Goal: Task Accomplishment & Management: Use online tool/utility

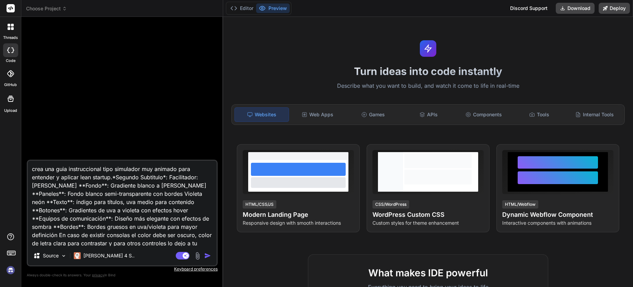
click at [11, 26] on icon at bounding box center [11, 27] width 6 height 6
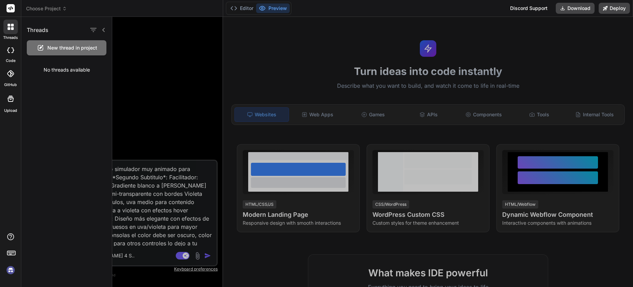
click at [11, 271] on img at bounding box center [11, 270] width 12 height 12
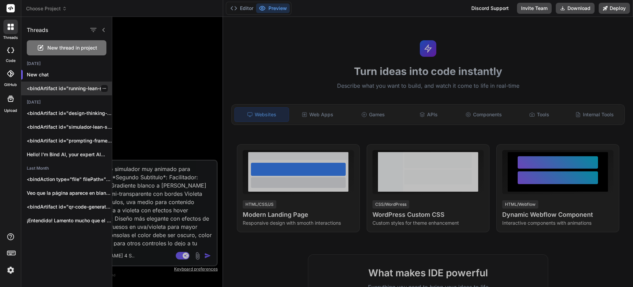
click at [74, 91] on p "<bindArtifact id="running-lean-simulator" title="Simulador Interactivo Running …" at bounding box center [69, 88] width 85 height 7
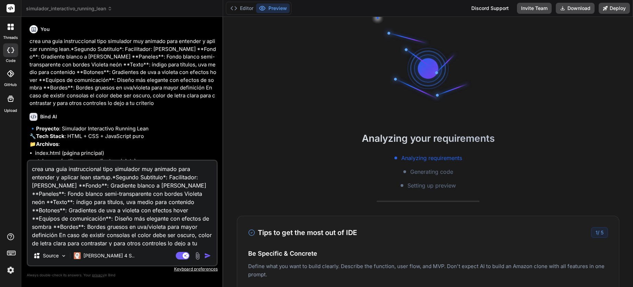
drag, startPoint x: 205, startPoint y: 236, endPoint x: -22, endPoint y: 119, distance: 256.1
click at [0, 119] on html "threads code GitHub Upload simulador_interactivo_running_lean Created with Pixs…" at bounding box center [316, 143] width 633 height 287
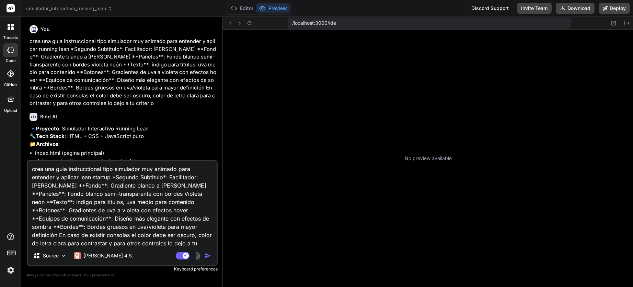
type textarea "x"
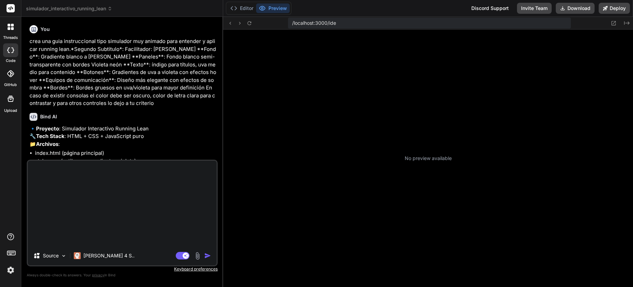
scroll to position [196, 0]
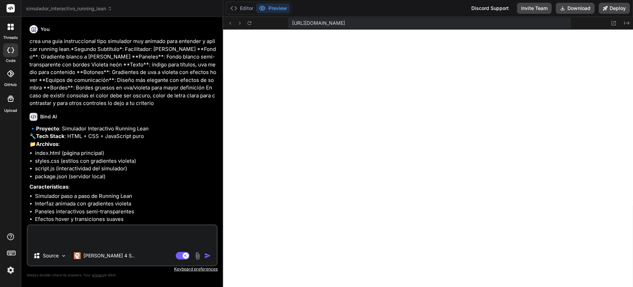
type textarea "x"
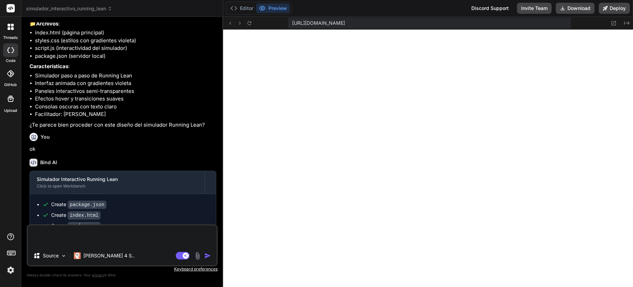
scroll to position [137, 0]
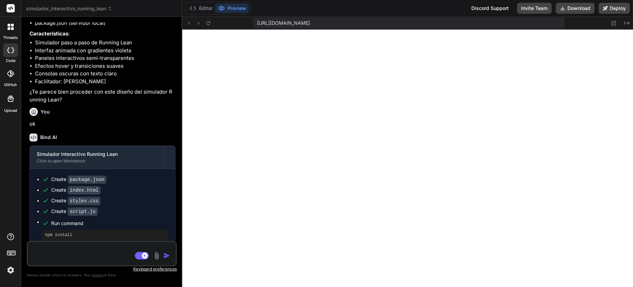
type textarea "x"
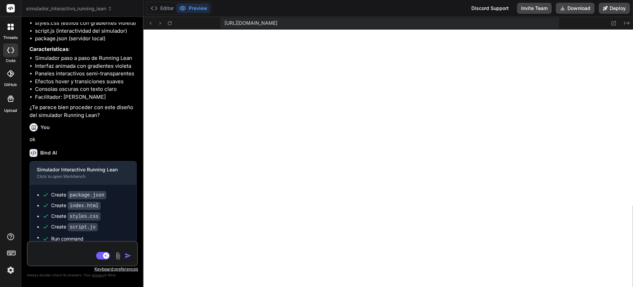
drag, startPoint x: 223, startPoint y: 40, endPoint x: 62, endPoint y: 43, distance: 161.1
click at [62, 43] on div "Bind AI Web Search Created with Pixso. Code Generator You crea una guia instruc…" at bounding box center [82, 152] width 122 height 270
click at [53, 245] on textarea at bounding box center [73, 252] width 91 height 21
type textarea "r"
type textarea "x"
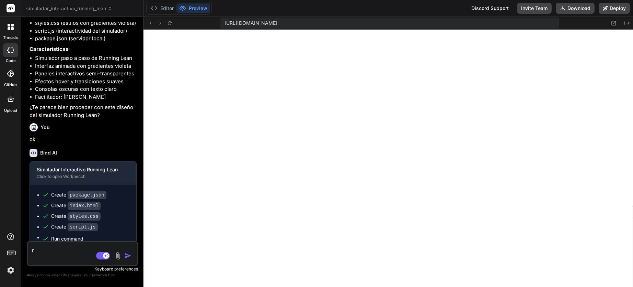
type textarea "re"
type textarea "x"
type textarea "ret"
type textarea "x"
type textarea "retu"
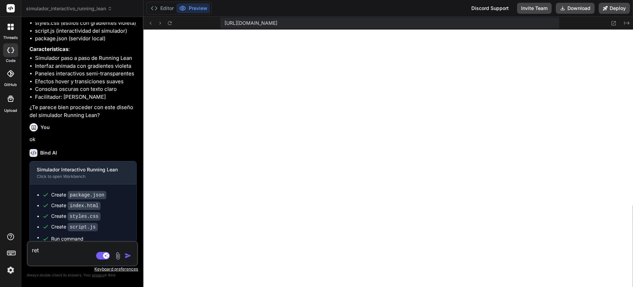
type textarea "x"
type textarea "retur"
type textarea "x"
type textarea "retura"
type textarea "x"
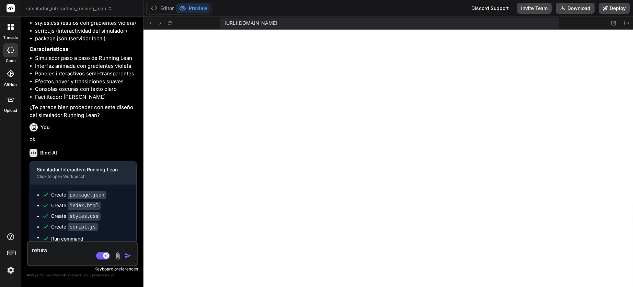
type textarea "retura"
type textarea "x"
type textarea "retura l"
type textarea "x"
type textarea "retura la"
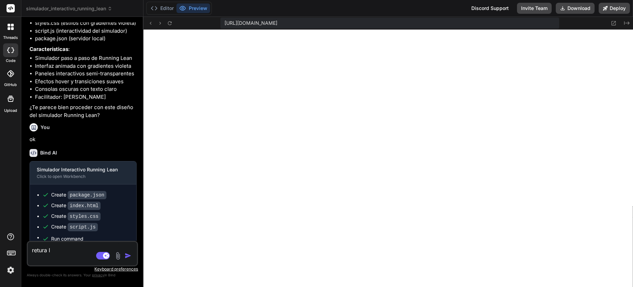
type textarea "x"
type textarea "retura la"
type textarea "x"
type textarea "retura la"
type textarea "x"
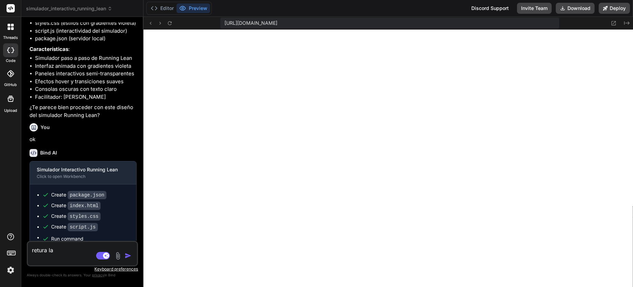
type textarea "retura l"
type textarea "x"
type textarea "retura"
type textarea "x"
type textarea "retura"
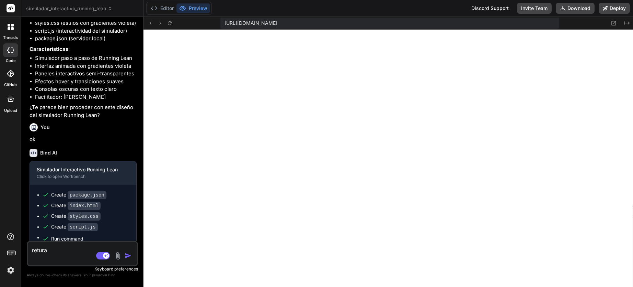
type textarea "x"
type textarea "retur"
type textarea "x"
type textarea "retu"
type textarea "x"
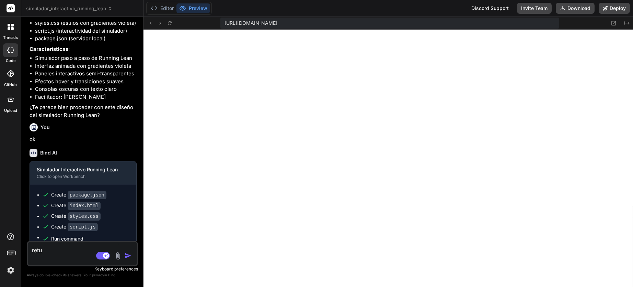
type textarea "ret"
type textarea "x"
type textarea "reti"
type textarea "x"
type textarea "retir"
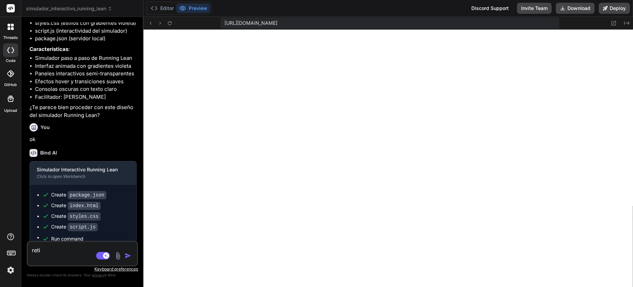
type textarea "x"
type textarea "retira"
type textarea "x"
type textarea "retira"
type textarea "x"
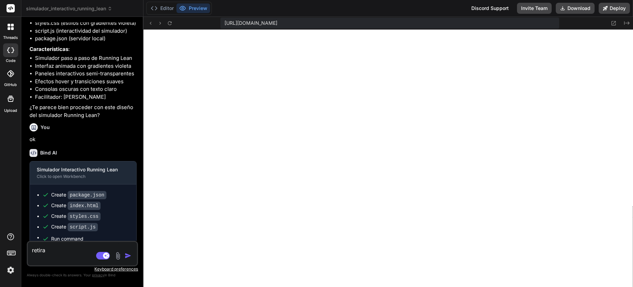
type textarea "retira l"
type textarea "x"
type textarea "retira la"
type textarea "x"
type textarea "retira la"
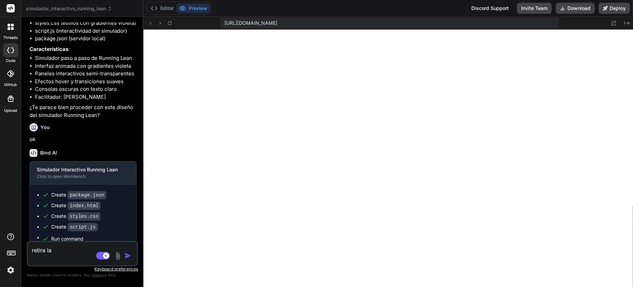
type textarea "x"
type textarea "retira la c"
type textarea "x"
type textarea "retira la co"
type textarea "x"
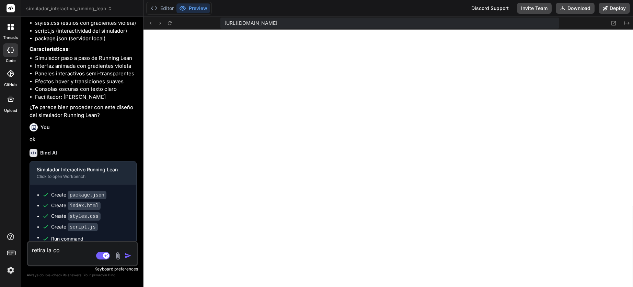
type textarea "retira la con"
type textarea "x"
type textarea "retira la cons"
type textarea "x"
type textarea "retira la conso"
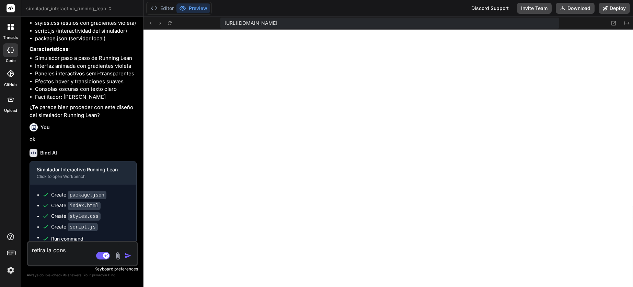
type textarea "x"
type textarea "retira la consol"
type textarea "x"
type textarea "retira la consola"
type textarea "x"
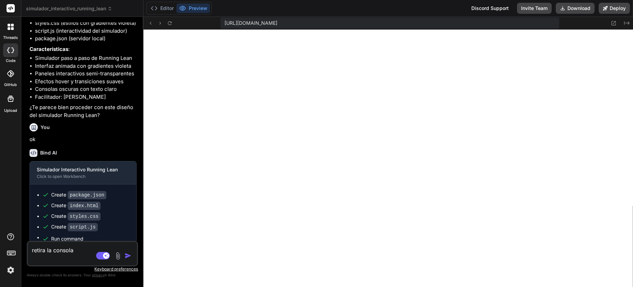
type textarea "retira la consola"
type textarea "x"
type textarea "retira la consola ""
type textarea "x"
type textarea "retira la consola """
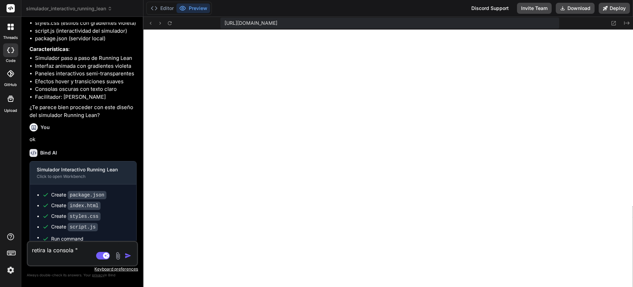
type textarea "x"
paste textarea "Recomendación Automática"
type textarea "retira la consola "Recomendación Automática""
type textarea "x"
type textarea "retira la consola "Recomendación Automática","
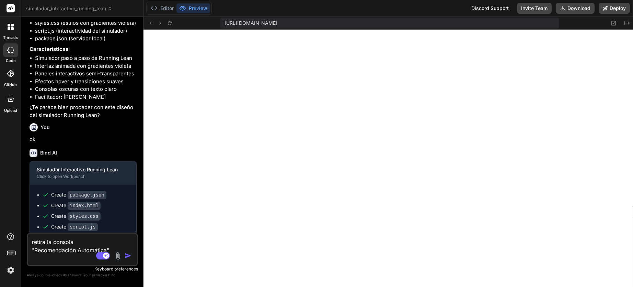
type textarea "x"
type textarea "retira la consola "Recomendación Automática","
type textarea "x"
click at [88, 241] on textarea "retira la consola "Recomendación Automática"," at bounding box center [73, 247] width 91 height 29
type textarea "retira la consola p"Recomendación Automática","
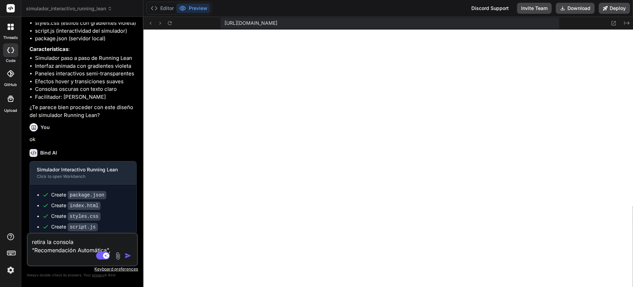
type textarea "x"
type textarea "retira la consola po"Recomendación Automática","
type textarea "x"
type textarea "retira la consola por"Recomendación Automática","
type textarea "x"
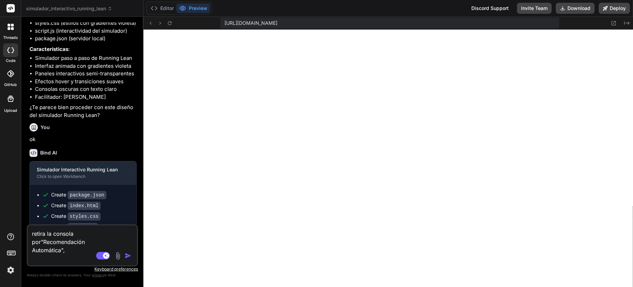
type textarea "retira la consola por "Recomendación Automática","
type textarea "x"
type textarea "retira la consola por e"Recomendación Automática","
type textarea "x"
type textarea "retira la consola por ej"Recomendación Automática","
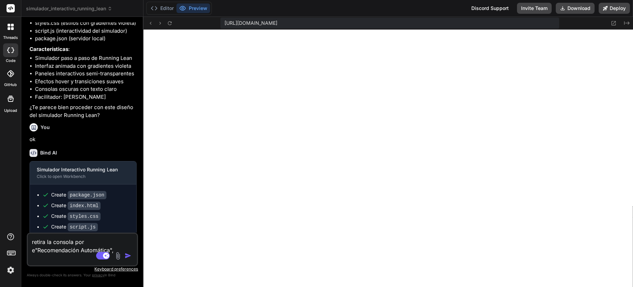
type textarea "x"
type textarea "retira la consola por eje"Recomendación Automática","
type textarea "x"
type textarea "retira la consola por ejem"Recomendación Automática","
type textarea "x"
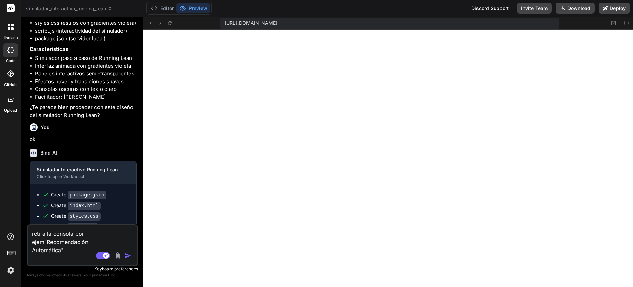
type textarea "retira la consola por ejemp"Recomendación Automática","
type textarea "x"
type textarea "retira la consola por ejempl"Recomendación Automática","
type textarea "x"
type textarea "retira la consola por ejemplo"Recomendación Automática","
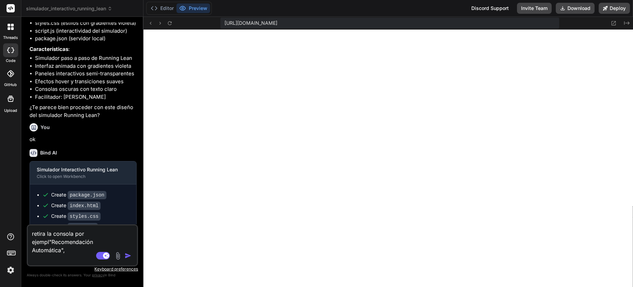
type textarea "x"
type textarea "retira la consola por ejemplo:"Recomendación Automática","
type textarea "x"
type textarea "retira la consola por ejemplo: "Recomendación Automática","
type textarea "x"
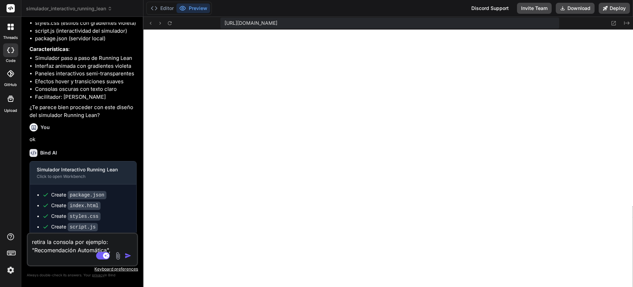
click at [123, 248] on div "retira la consola por ejemplo: "Recomendación Automática", Source [PERSON_NAME]…" at bounding box center [82, 249] width 111 height 34
click at [119, 246] on textarea "retira la consola por ejemplo: "Recomendación Automática"," at bounding box center [73, 247] width 91 height 29
paste textarea "Recomendación Automática"
type textarea "retira la consola por ejemplo: "Recomendación Automática", Recomendación Automá…"
type textarea "x"
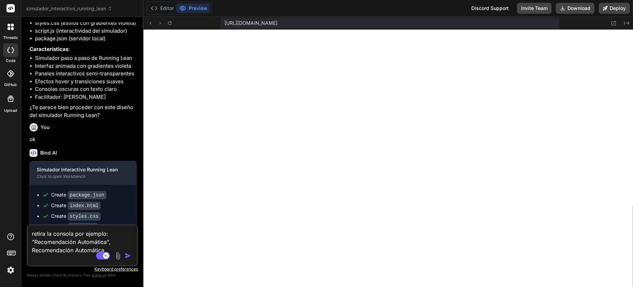
type textarea "retira la consola por ejemplo: "Recomendación Automática","
type textarea "x"
click at [120, 247] on div "retira la consola por ejemplo: "Recomendación Automática", Source [PERSON_NAME]…" at bounding box center [82, 249] width 111 height 34
click at [114, 247] on textarea "retira la consola por ejemplo: "Recomendación Automática"," at bounding box center [73, 247] width 91 height 29
paste textarea "Recomendación Automática"
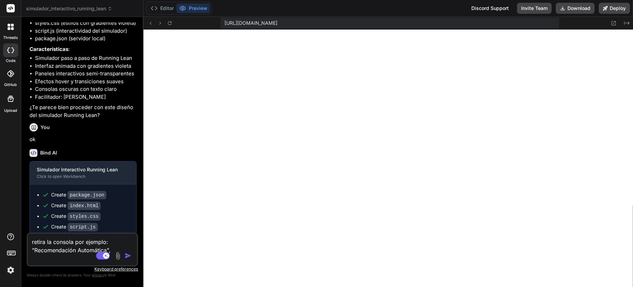
type textarea "retira la consola por ejemplo: "Recomendación Automática", Recomendación Automá…"
type textarea "x"
click at [109, 249] on textarea "retira la consola por ejemplo: "Recomendación Automática", Recomendación Automá…" at bounding box center [73, 243] width 91 height 37
type textarea "retira la consola por ejemplo: "Recomendación Automática", Recomendación Automá…"
type textarea "x"
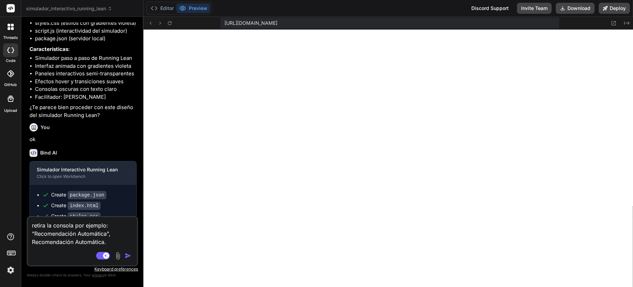
type textarea "retira la consola por ejemplo: "Recomendación Automática", Recomendación Automá…"
type textarea "x"
type textarea "retira la consola por ejemplo: "Recomendación Automática", Recomendación Automá…"
type textarea "x"
type textarea "retira la consola por ejemplo: "Recomendación Automática", Recomendación Automá…"
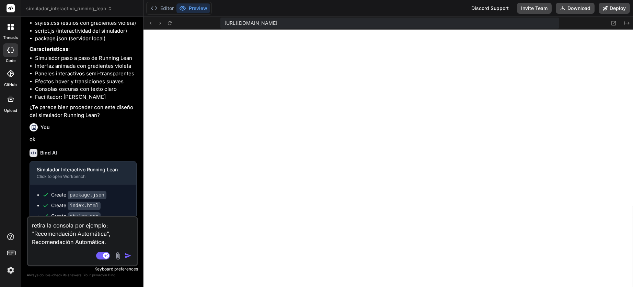
type textarea "x"
type textarea "retira la consola por ejemplo: "Recomendación Automática", Recomendación Automá…"
type textarea "x"
type textarea "retira la consola por ejemplo: "Recomendación Automática", Recomendación Automá…"
type textarea "x"
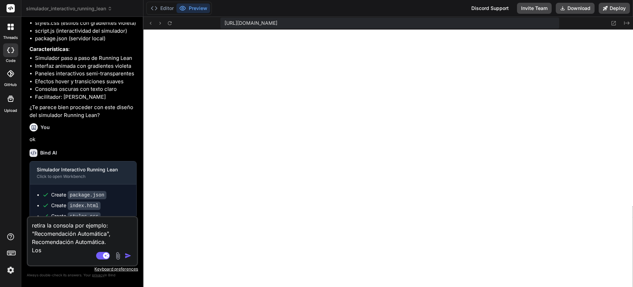
type textarea "retira la consola por ejemplo: "Recomendación Automática", Recomendación Automá…"
type textarea "x"
type textarea "retira la consola por ejemplo: "Recomendación Automática", Recomendación Automá…"
type textarea "x"
type textarea "retira la consola por ejemplo: "Recomendación Automática", Recomendación Automá…"
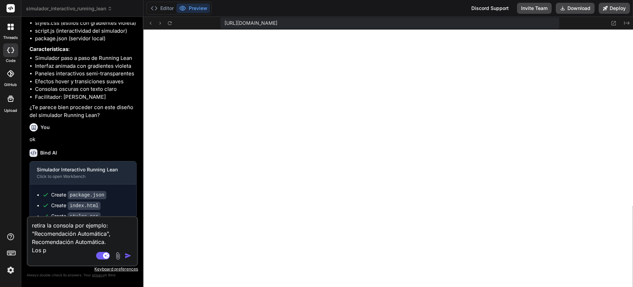
type textarea "x"
type textarea "retira la consola por ejemplo: "Recomendación Automática", Recomendación Automá…"
type textarea "x"
type textarea "retira la consola por ejemplo: "Recomendación Automática", Recomendación Automá…"
type textarea "x"
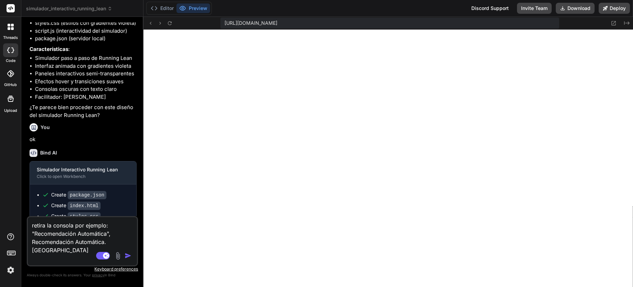
type textarea "retira la consola por ejemplo: "Recomendación Automática", Recomendación Automá…"
type textarea "x"
type textarea "retira la consola por ejemplo: "Recomendación Automática", Recomendación Automá…"
type textarea "x"
type textarea "retira la consola por ejemplo: "Recomendación Automática", Recomendación Automá…"
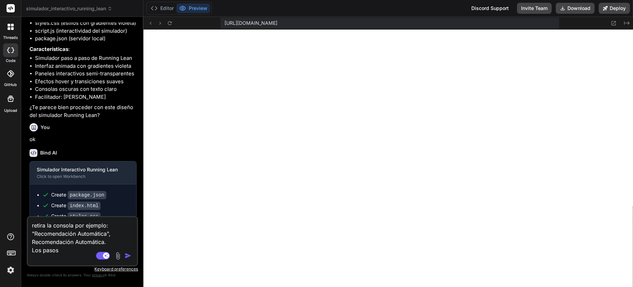
type textarea "x"
type textarea "retira la consola por ejemplo: "Recomendación Automática", Recomendación Automá…"
type textarea "x"
type textarea "retira la consola por ejemplo: "Recomendación Automática", Recomendación Automá…"
type textarea "x"
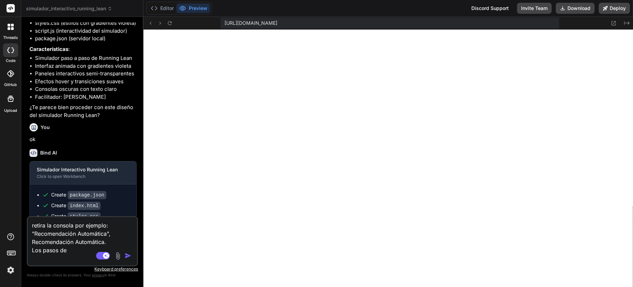
type textarea "retira la consola por ejemplo: "Recomendación Automática", Recomendación Automá…"
type textarea "x"
type textarea "retira la consola por ejemplo: "Recomendación Automática", Recomendación Automá…"
type textarea "x"
type textarea "retira la consola por ejemplo: "Recomendación Automática", Recomendación Automá…"
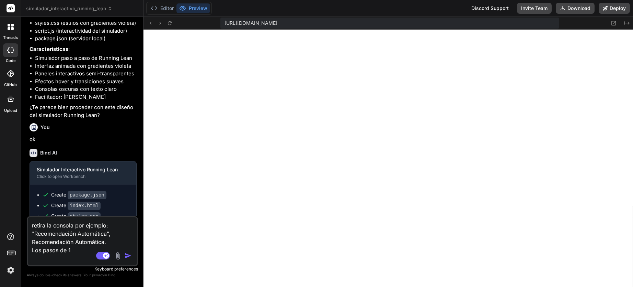
type textarea "x"
type textarea "retira la consola por ejemplo: "Recomendación Automática", Recomendación Automá…"
type textarea "x"
type textarea "retira la consola por ejemplo: "Recomendación Automática", Recomendación Automá…"
type textarea "x"
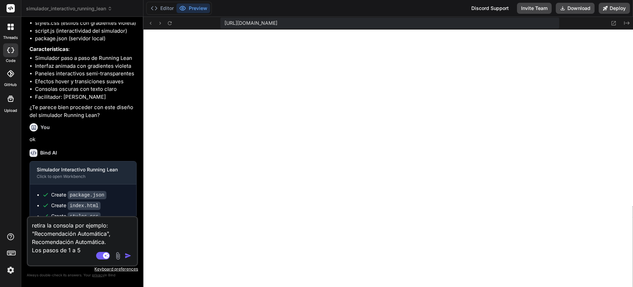
type textarea "retira la consola por ejemplo: "Recomendación Automática", Recomendación Automá…"
type textarea "x"
type textarea "retira la consola por ejemplo: "Recomendación Automática", Recomendación Automá…"
type textarea "x"
type textarea "retira la consola por ejemplo: "Recomendación Automática", Recomendación Automá…"
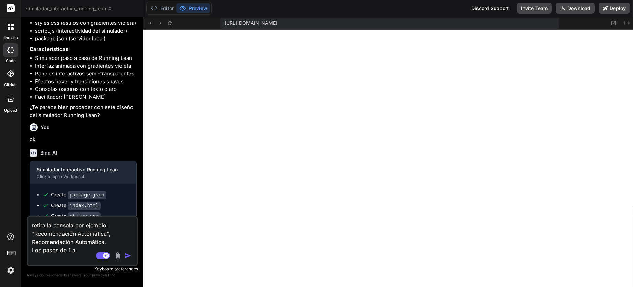
type textarea "x"
type textarea "retira la consola por ejemplo: "Recomendación Automática", Recomendación Automá…"
type textarea "x"
type textarea "retira la consola por ejemplo: "Recomendación Automática", Recomendación Automá…"
type textarea "x"
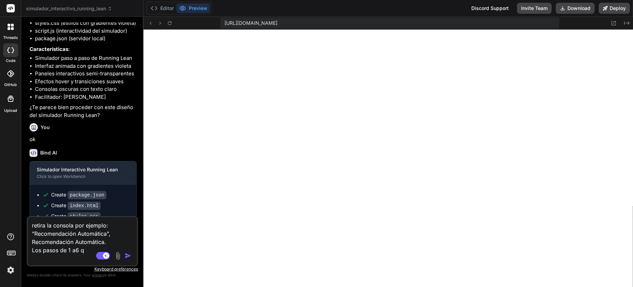
type textarea "retira la consola por ejemplo: "Recomendación Automática", Recomendación Automá…"
type textarea "x"
type textarea "retira la consola por ejemplo: "Recomendación Automática", Recomendación Automá…"
type textarea "x"
type textarea "retira la consola por ejemplo: "Recomendación Automática", Recomendación Automá…"
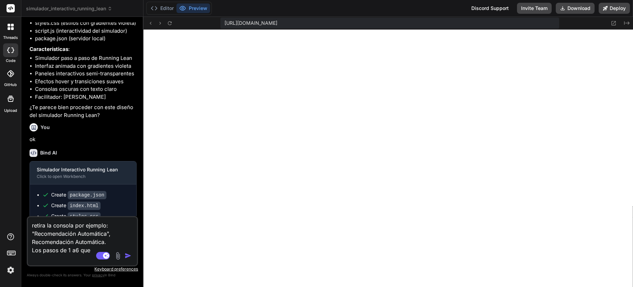
type textarea "x"
type textarea "retira la consola por ejemplo: "Recomendación Automática", Recomendación Automá…"
type textarea "x"
type textarea "retira la consola por ejemplo: "Recomendación Automática", Recomendación Automá…"
type textarea "x"
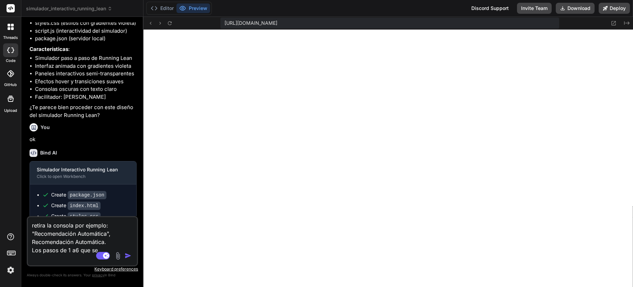
type textarea "retira la consola por ejemplo: "Recomendación Automática", Recomendación Automá…"
type textarea "x"
type textarea "retira la consola por ejemplo: "Recomendación Automática", Recomendación Automá…"
type textarea "x"
type textarea "retira la consola por ejemplo: "Recomendación Automática", Recomendación Automá…"
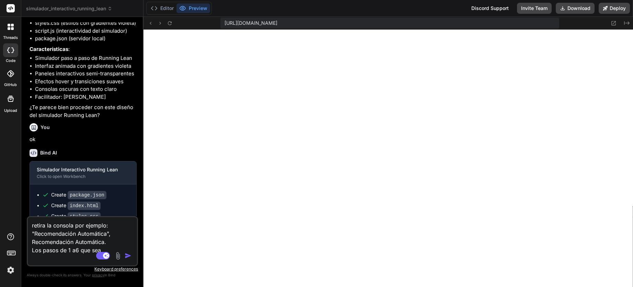
type textarea "x"
type textarea "retira la consola por ejemplo: "Recomendación Automática", Recomendación Automá…"
type textarea "x"
type textarea "retira la consola por ejemplo: "Recomendación Automática", Recomendación Automá…"
type textarea "x"
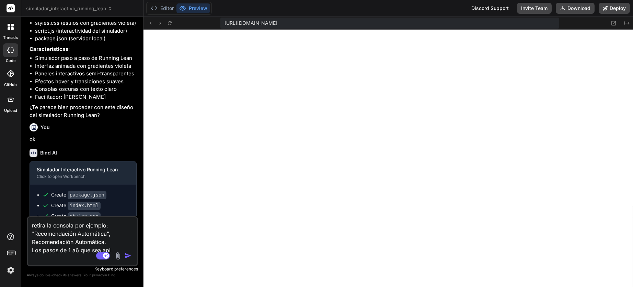
type textarea "retira la consola por ejemplo: "Recomendación Automática", Recomendación Automá…"
type textarea "x"
type textarea "retira la consola por ejemplo: "Recomendación Automática", Recomendación Automá…"
type textarea "x"
type textarea "retira la consola por ejemplo: "Recomendación Automática", Recomendación Automá…"
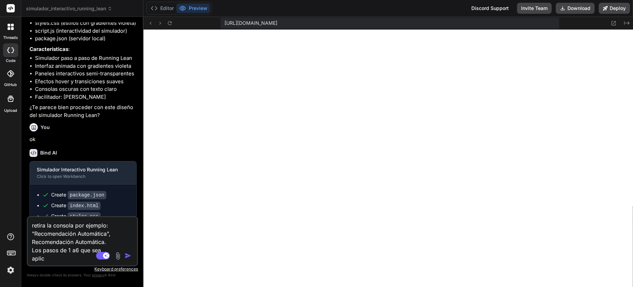
type textarea "x"
type textarea "retira la consola por ejemplo: "Recomendación Automática", Recomendación Automá…"
type textarea "x"
type textarea "retira la consola por ejemplo: "Recomendación Automática", Recomendación Automá…"
type textarea "x"
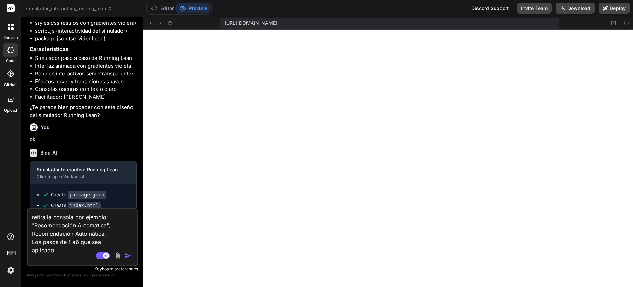
type textarea "retira la consola por ejemplo: "Recomendación Automática", Recomendación Automá…"
type textarea "x"
type textarea "retira la consola por ejemplo: "Recomendación Automática", Recomendación Automá…"
type textarea "x"
type textarea "retira la consola por ejemplo: "Recomendación Automática", Recomendación Automá…"
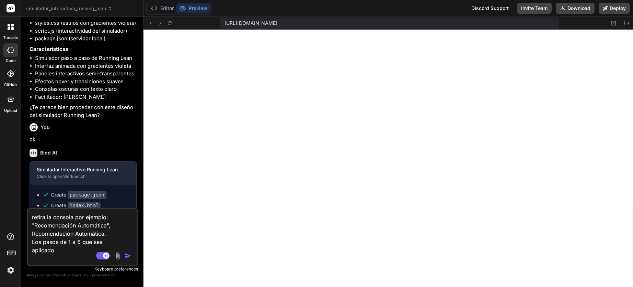
type textarea "x"
type textarea "retira la consola por ejemplo: "Recomendación Automática", Recomendación Automá…"
click at [130, 257] on img "button" at bounding box center [128, 255] width 7 height 7
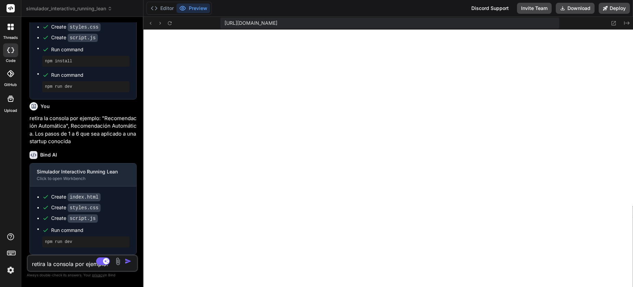
scroll to position [412, 0]
click at [75, 266] on textarea "retira la consola por ejemplo: "Recomendación Automática", Recomendación Automá…" at bounding box center [73, 261] width 91 height 12
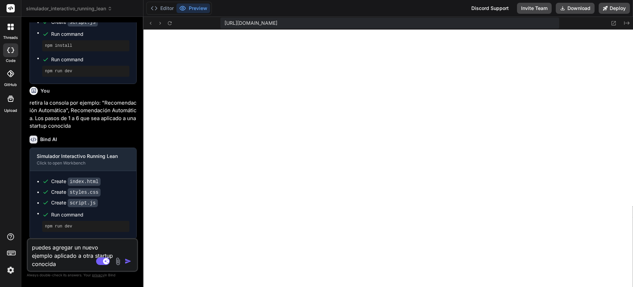
click at [55, 252] on textarea "puedes agregar un nuevo ejemplo aplicado a otra startup conocida" at bounding box center [73, 253] width 91 height 29
click at [129, 261] on img "button" at bounding box center [128, 260] width 7 height 7
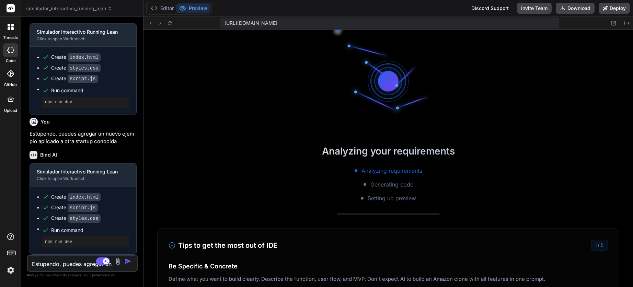
scroll to position [829, 0]
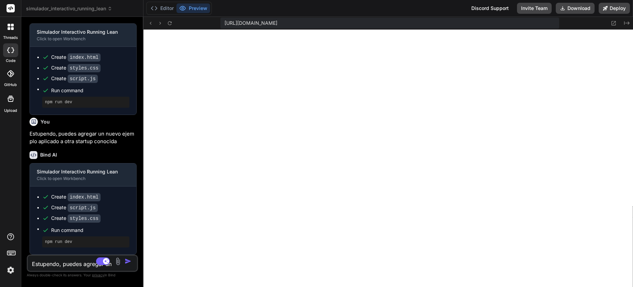
click at [63, 259] on textarea "Estupendo, puedes agregar un nuevo ejemplo aplicado a otra startup conocida" at bounding box center [73, 261] width 91 height 12
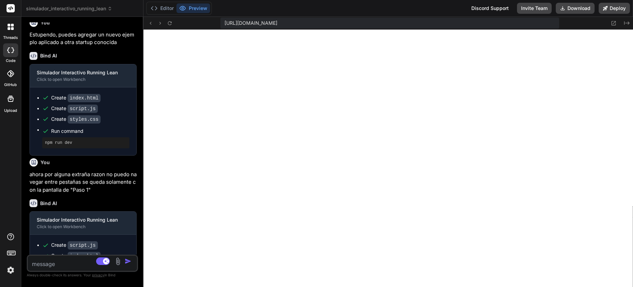
scroll to position [652, 0]
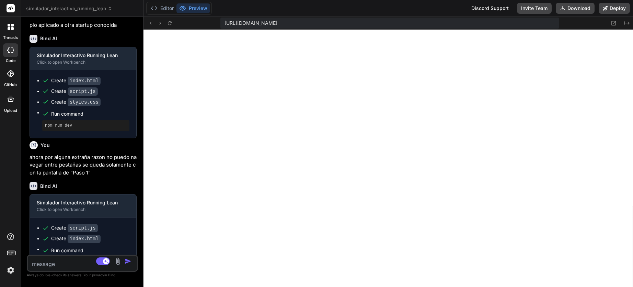
click at [54, 267] on textarea at bounding box center [73, 261] width 91 height 12
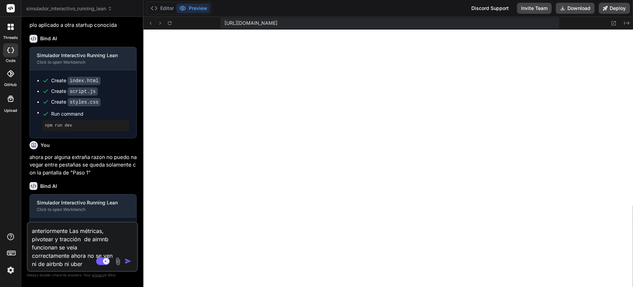
click at [130, 262] on img "button" at bounding box center [128, 260] width 7 height 7
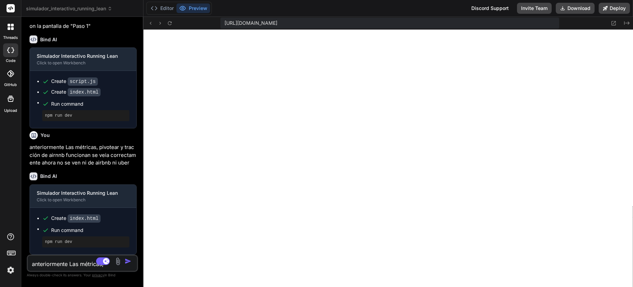
scroll to position [813, 0]
drag, startPoint x: 76, startPoint y: 146, endPoint x: 64, endPoint y: 155, distance: 15.7
click at [64, 155] on p "anteriormente Las métricas, pivotear y tracción de airnnb funcionan se veia cor…" at bounding box center [83, 154] width 107 height 23
copy p "métricas, pivotear y tracción de airnnb"
click at [56, 259] on textarea "anteriormente Las métricas, pivotear y tracción de airnnb funcionan se veia cor…" at bounding box center [73, 261] width 91 height 12
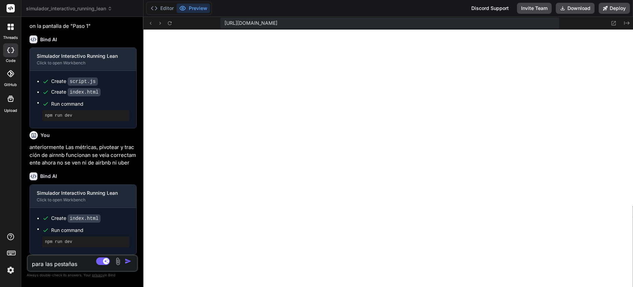
paste textarea "métricas, pivotear y tracción de airnnb"
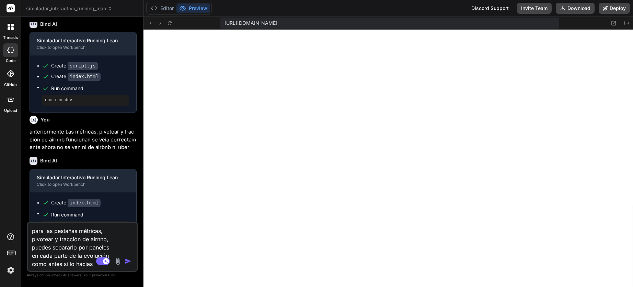
click at [129, 262] on img "button" at bounding box center [128, 260] width 7 height 7
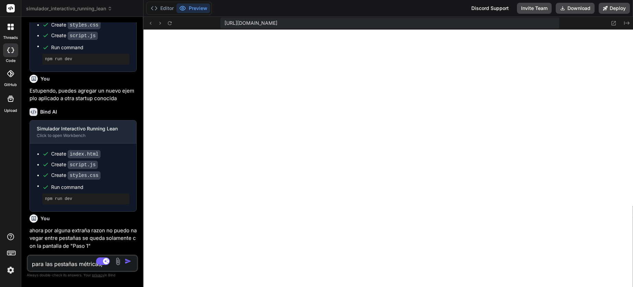
scroll to position [613, 0]
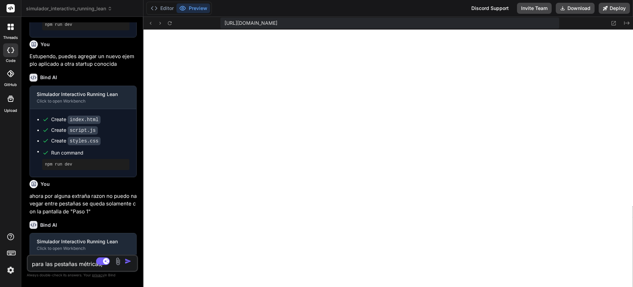
click at [68, 259] on textarea "para las pestañas métricas, pivotear y tracción de airnnb, puedes separarlo por…" at bounding box center [73, 261] width 91 height 12
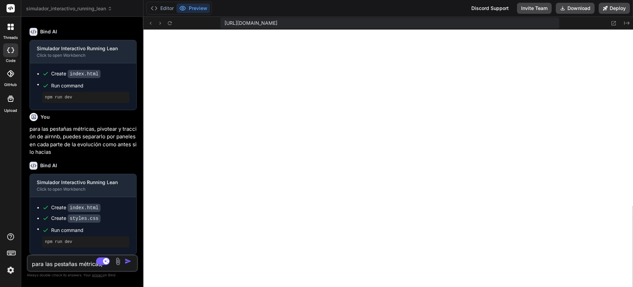
scroll to position [956, 0]
click at [44, 262] on textarea "para las pestañas métricas, pivotear y tracción de airnnb, puedes separarlo por…" at bounding box center [73, 261] width 91 height 12
click at [72, 263] on textarea "retira el caso de uber porque" at bounding box center [73, 261] width 91 height 12
click at [77, 263] on textarea "retira el caso de uber porque" at bounding box center [73, 261] width 91 height 12
click at [79, 263] on textarea "retira el caso de uber porque" at bounding box center [73, 261] width 91 height 12
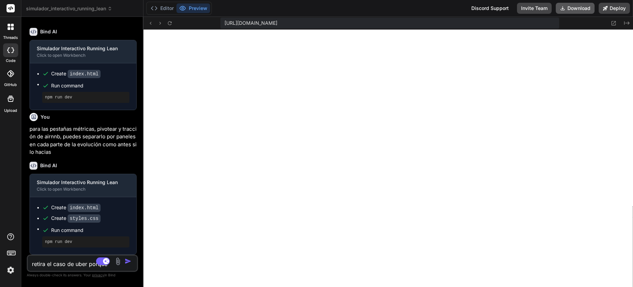
click at [570, 11] on button "Download" at bounding box center [575, 8] width 39 height 11
click at [155, 9] on icon at bounding box center [154, 8] width 7 height 7
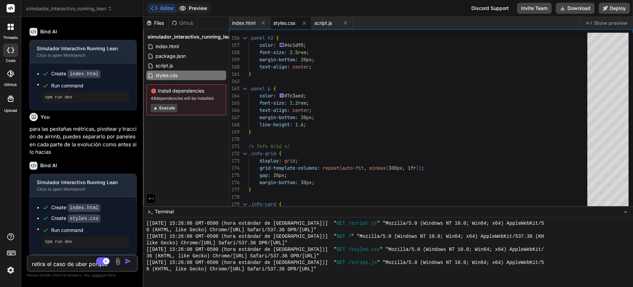
click at [192, 11] on button "Preview" at bounding box center [194, 8] width 34 height 10
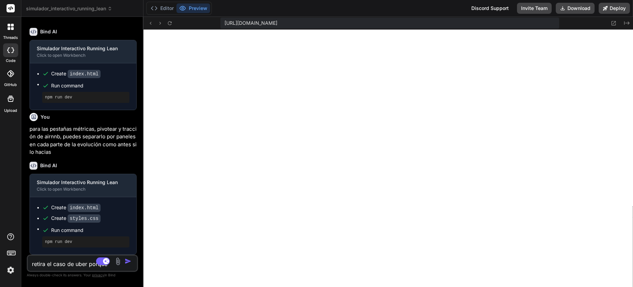
click at [52, 267] on textarea "retira el caso de uber porque" at bounding box center [73, 261] width 91 height 12
click at [87, 265] on textarea "para el caso uber" at bounding box center [73, 261] width 91 height 12
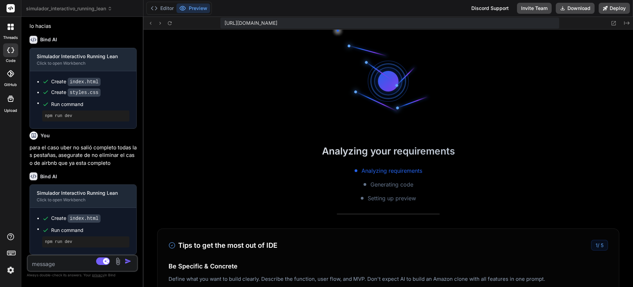
scroll to position [1978, 0]
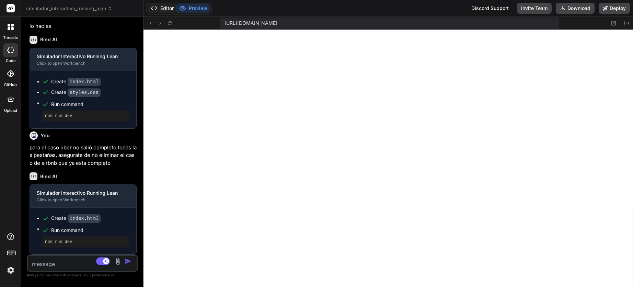
click at [165, 12] on button "Editor" at bounding box center [162, 8] width 29 height 10
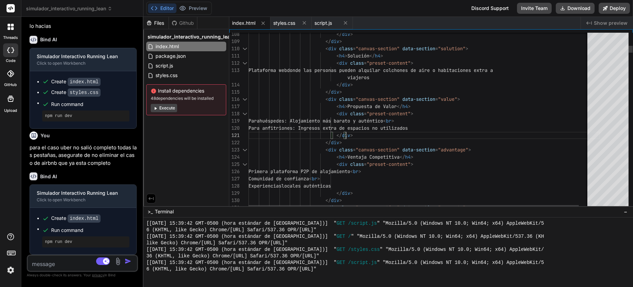
scroll to position [0, 0]
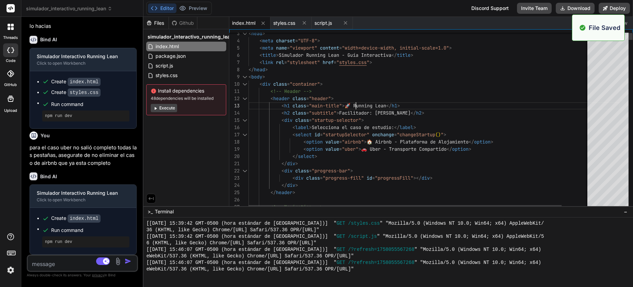
scroll to position [2030, 0]
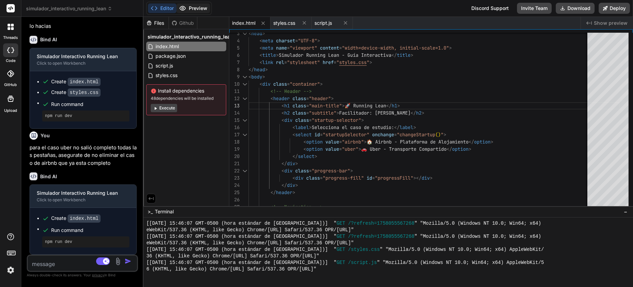
click at [201, 8] on button "Preview" at bounding box center [194, 8] width 34 height 10
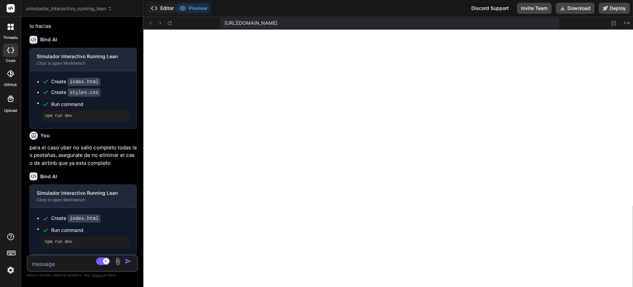
click at [166, 11] on button "Editor" at bounding box center [162, 8] width 29 height 10
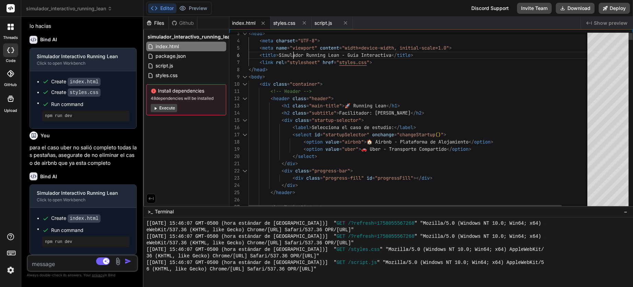
scroll to position [0, 0]
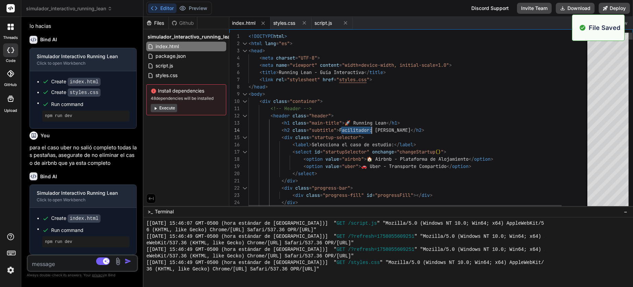
scroll to position [2082, 0]
click at [182, 9] on icon at bounding box center [182, 8] width 7 height 7
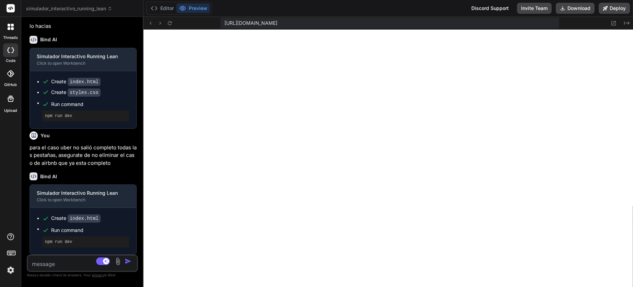
click at [9, 76] on icon at bounding box center [10, 73] width 7 height 7
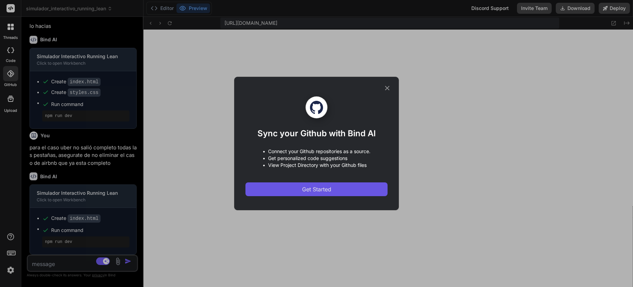
click at [273, 189] on button "Get Started" at bounding box center [317, 189] width 142 height 14
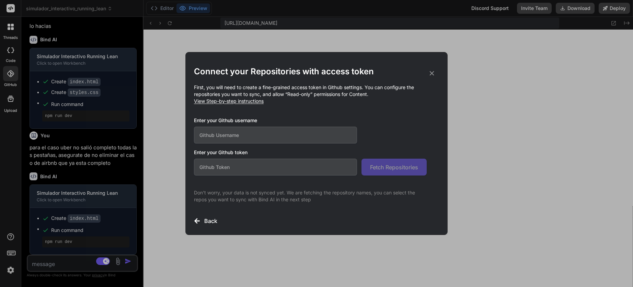
click at [236, 141] on input "text" at bounding box center [275, 134] width 163 height 17
click at [233, 103] on span "View Step-by-step instructions" at bounding box center [229, 101] width 70 height 6
click at [237, 132] on input "text" at bounding box center [275, 134] width 163 height 17
click at [232, 166] on input "text" at bounding box center [275, 166] width 163 height 17
click at [434, 75] on icon at bounding box center [432, 73] width 8 height 8
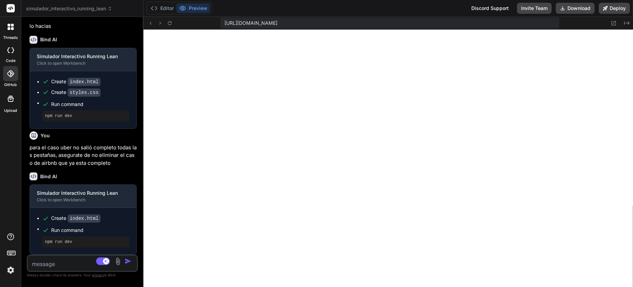
click at [12, 97] on icon at bounding box center [11, 99] width 6 height 6
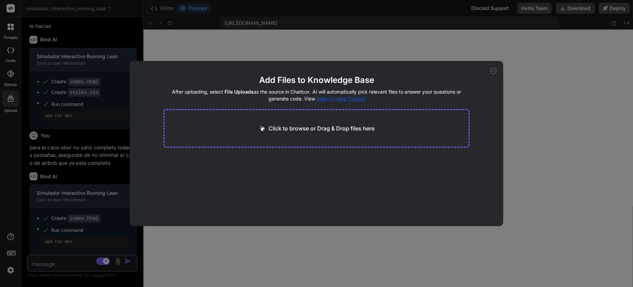
click at [493, 72] on icon at bounding box center [494, 71] width 6 height 6
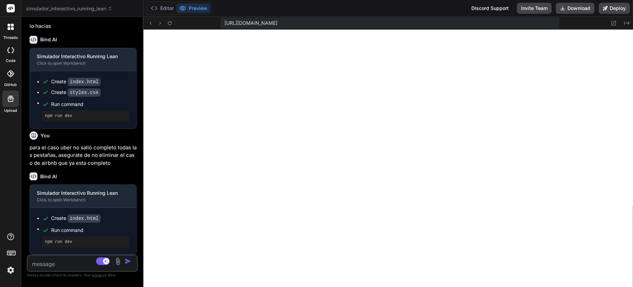
click at [13, 81] on div "GitHub" at bounding box center [10, 75] width 21 height 24
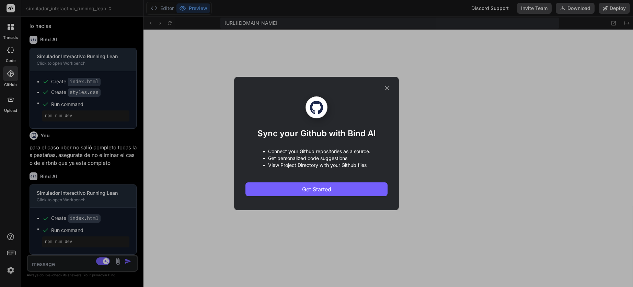
click at [388, 87] on icon at bounding box center [387, 88] width 4 height 4
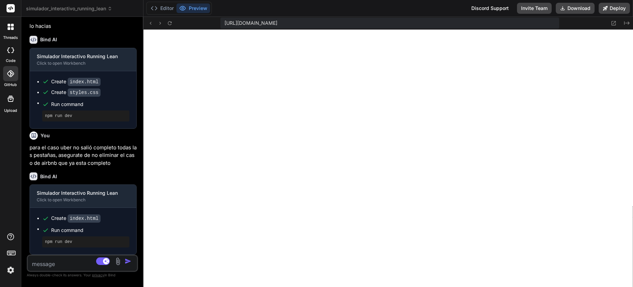
click at [7, 56] on div at bounding box center [10, 50] width 15 height 14
click at [7, 30] on div at bounding box center [10, 27] width 14 height 14
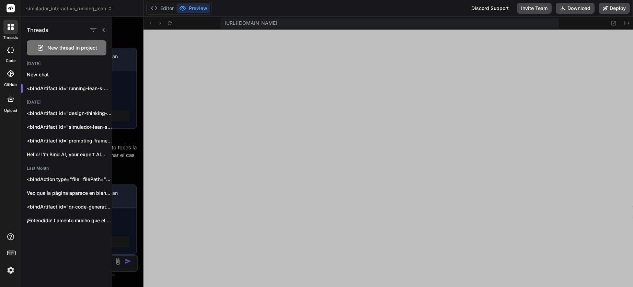
click at [11, 11] on rect at bounding box center [11, 8] width 8 height 8
click at [10, 8] on rect at bounding box center [11, 8] width 8 height 8
click at [10, 270] on img at bounding box center [11, 270] width 12 height 12
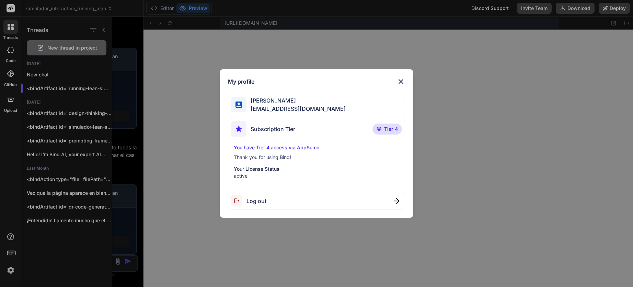
click at [400, 80] on img at bounding box center [401, 81] width 8 height 8
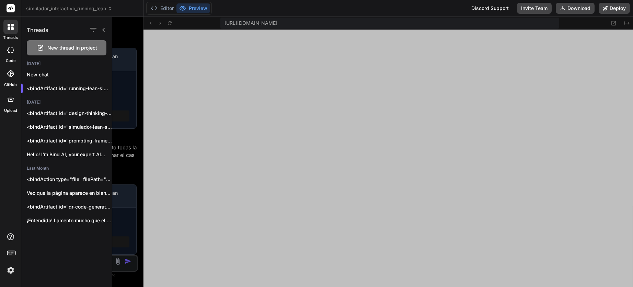
click at [9, 254] on icon at bounding box center [12, 252] width 10 height 10
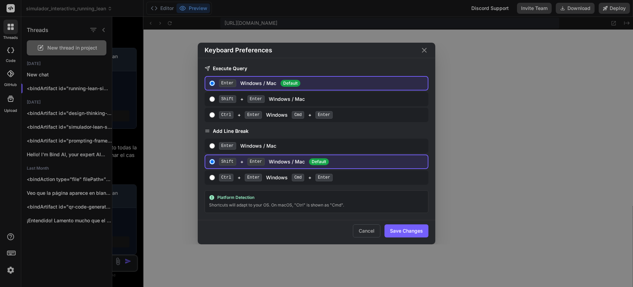
click at [422, 50] on icon "Close" at bounding box center [424, 50] width 8 height 8
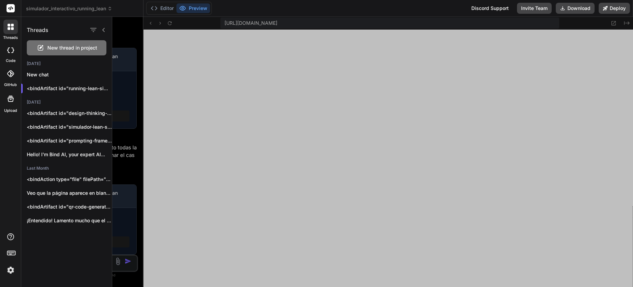
click at [9, 236] on icon at bounding box center [11, 236] width 8 height 8
click at [67, 252] on div "Threads New thread in project [DATE] New chat <bindArtifact id="running-lean-si…" at bounding box center [66, 152] width 91 height 270
click at [602, 11] on button "Deploy" at bounding box center [614, 8] width 31 height 11
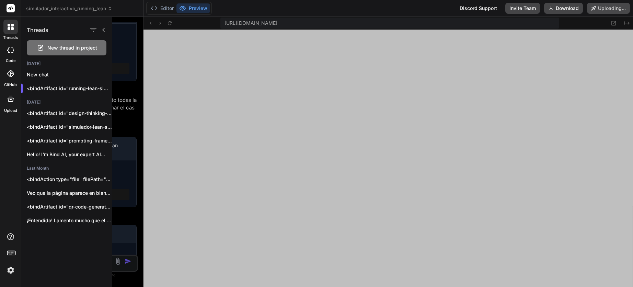
scroll to position [1143, 0]
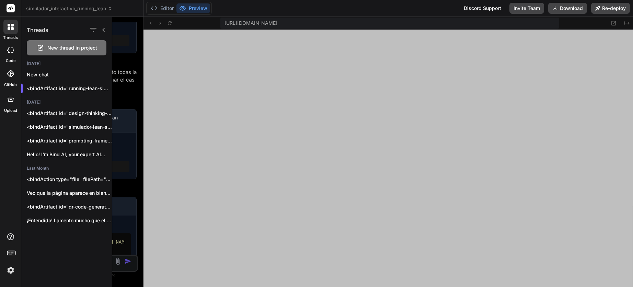
click at [164, 108] on div at bounding box center [372, 152] width 521 height 270
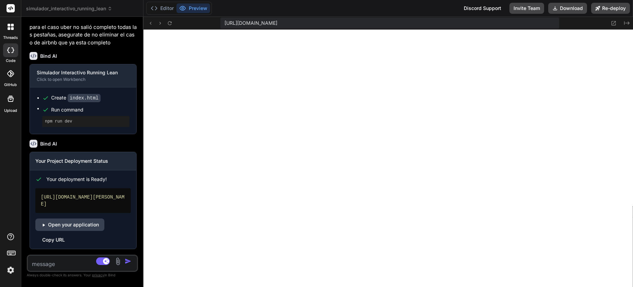
scroll to position [1204, 0]
click at [70, 226] on link "Open your application" at bounding box center [69, 224] width 69 height 12
drag, startPoint x: 41, startPoint y: 195, endPoint x: 111, endPoint y: 204, distance: 70.7
click at [111, 204] on div "[URL][DOMAIN_NAME][PERSON_NAME]" at bounding box center [83, 200] width 96 height 25
copy div "[URL][DOMAIN_NAME][PERSON_NAME]"
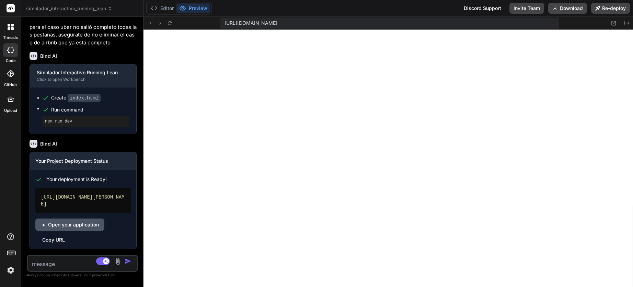
click at [44, 226] on icon at bounding box center [43, 224] width 5 height 5
click at [76, 221] on link "Open your application" at bounding box center [69, 224] width 69 height 12
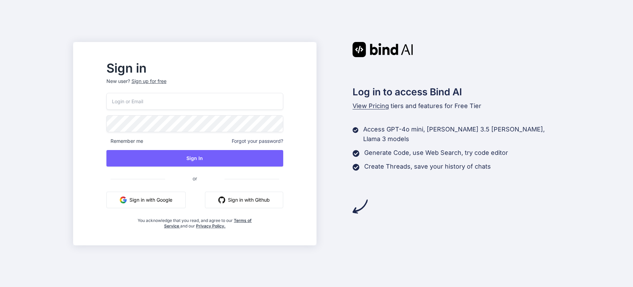
click at [133, 201] on button "Sign in with Google" at bounding box center [145, 199] width 79 height 16
